Goal: Entertainment & Leisure: Consume media (video, audio)

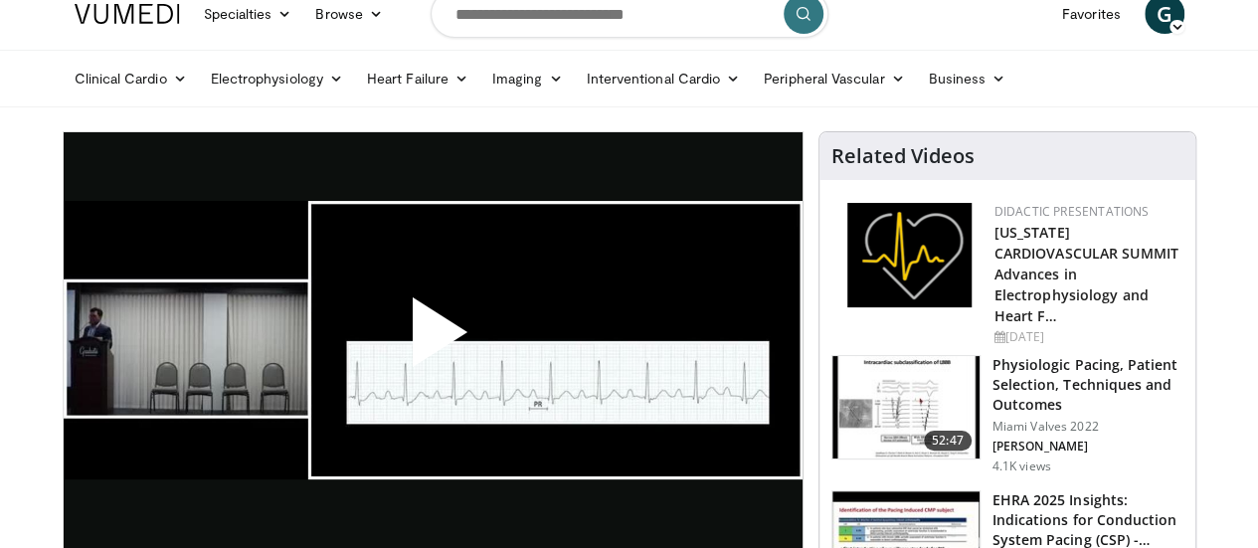
click at [433, 340] on span "Video Player" at bounding box center [433, 340] width 0 height 0
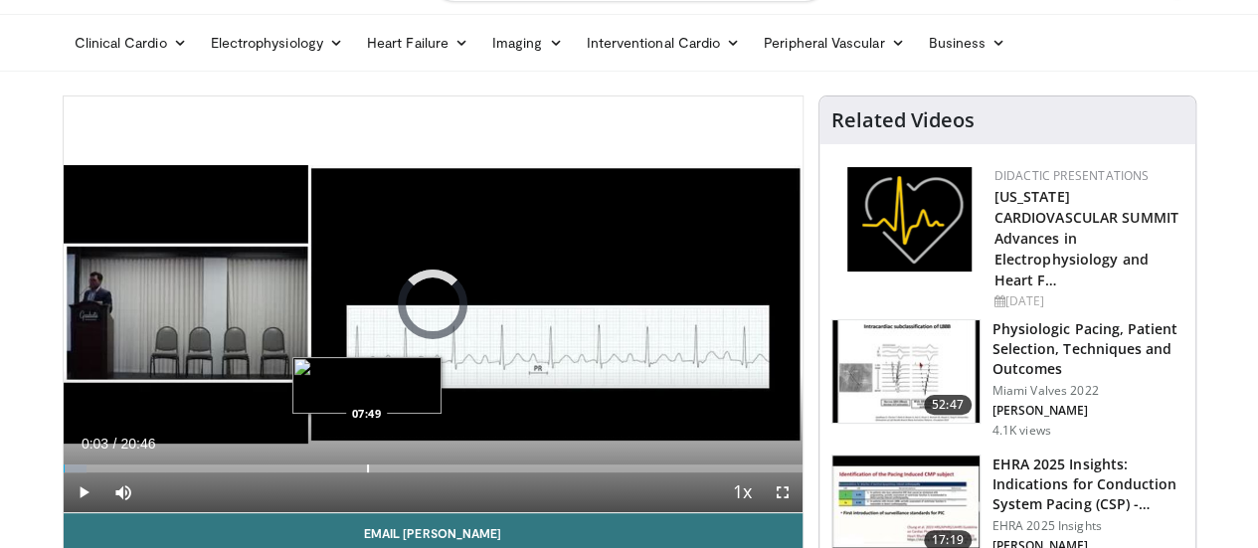
click at [367, 472] on div "Progress Bar" at bounding box center [368, 469] width 2 height 8
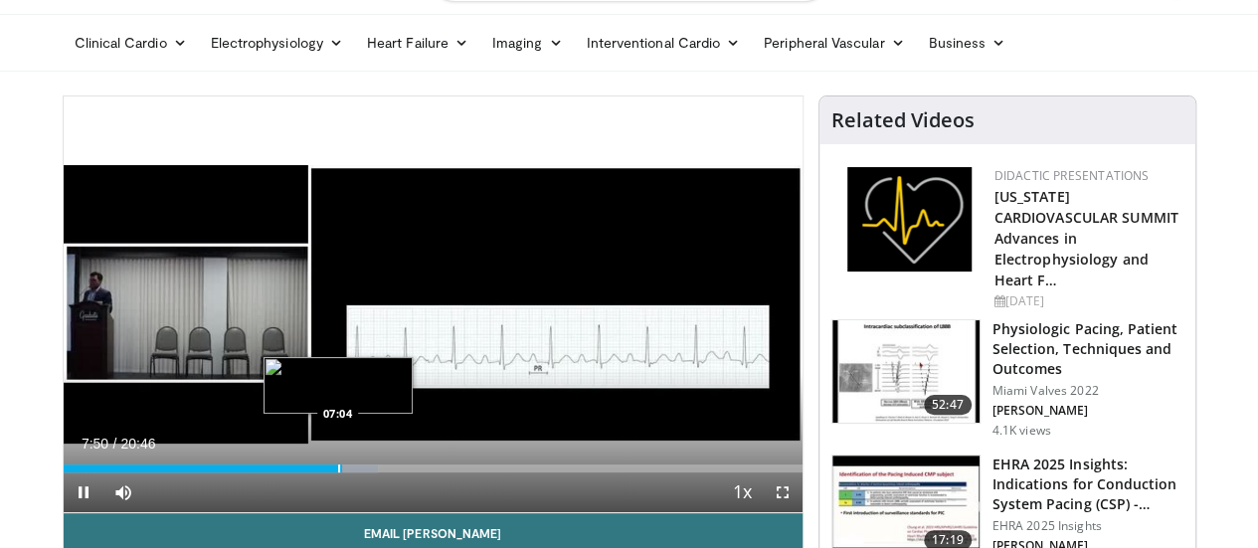
click at [338, 472] on div "Progress Bar" at bounding box center [339, 469] width 2 height 8
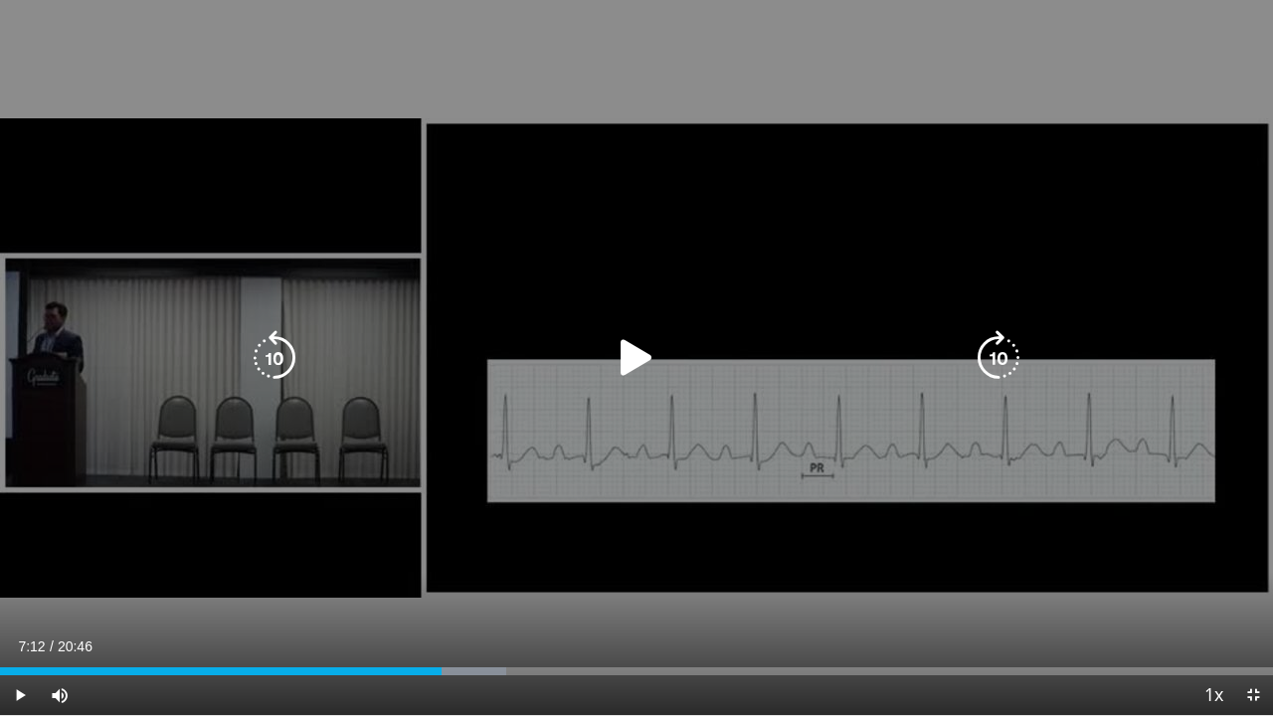
click at [629, 374] on icon "Video Player" at bounding box center [637, 358] width 56 height 56
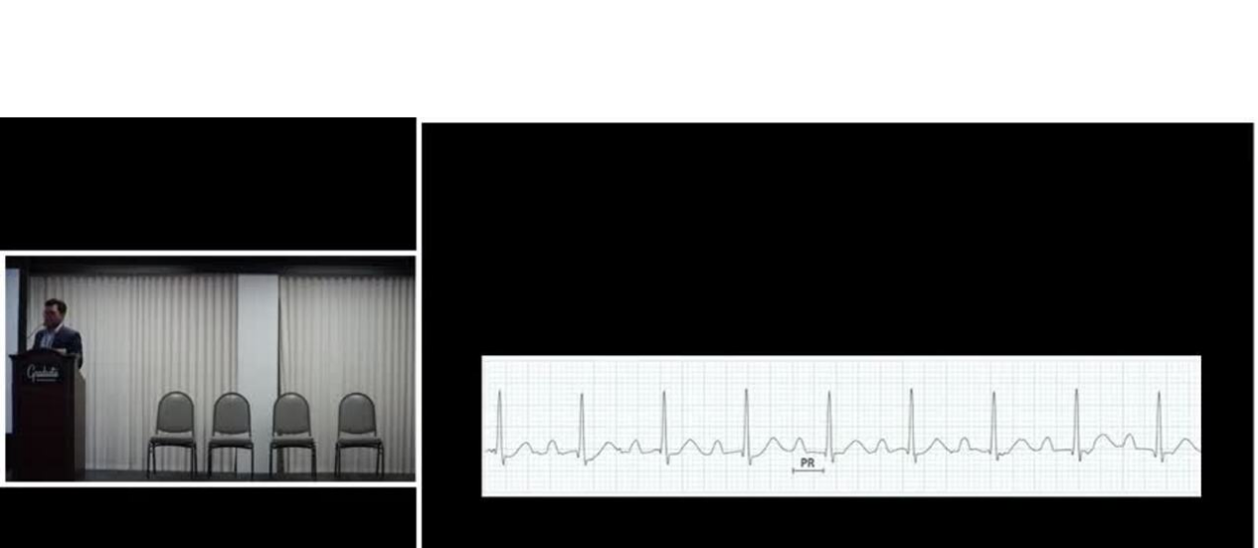
scroll to position [255, 0]
